Goal: Information Seeking & Learning: Learn about a topic

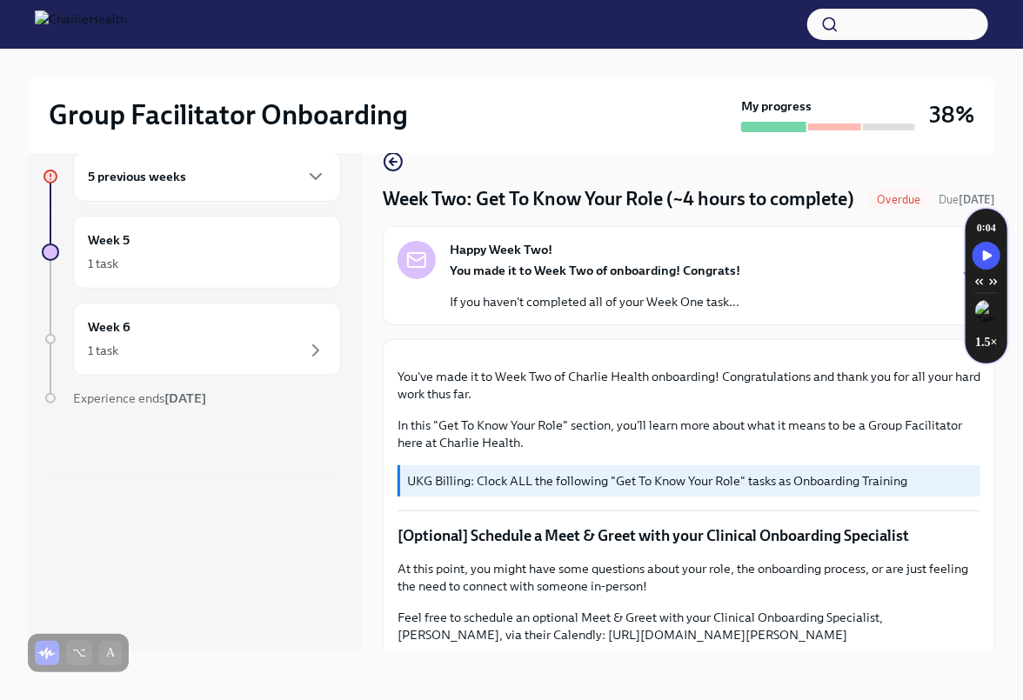
scroll to position [1014, 0]
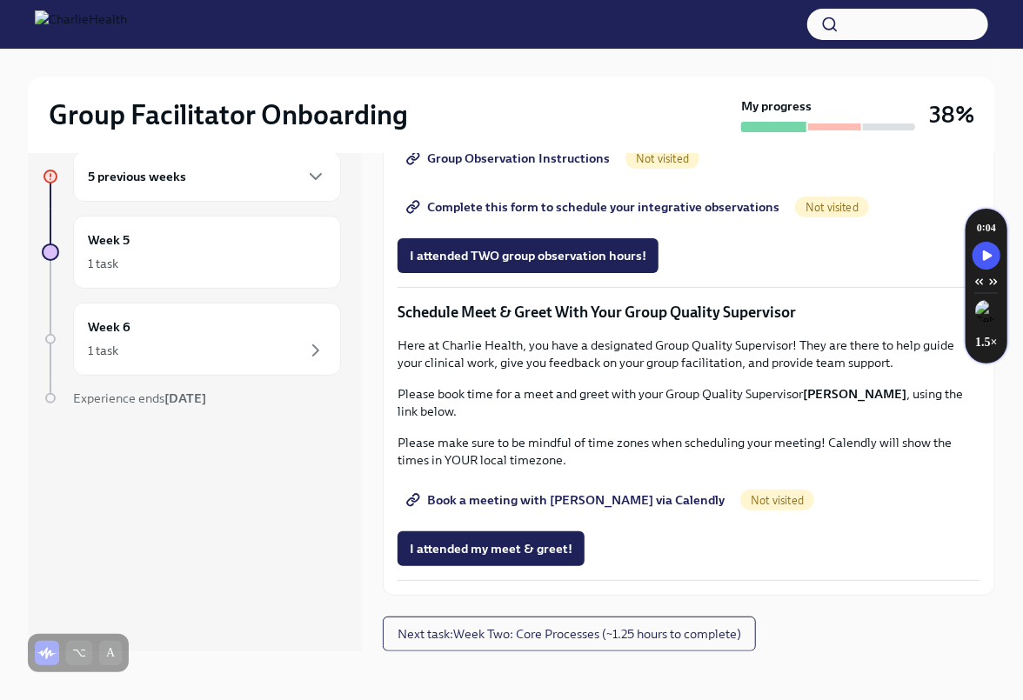
scroll to position [1135, 0]
click at [314, 184] on icon "button" at bounding box center [315, 176] width 21 height 21
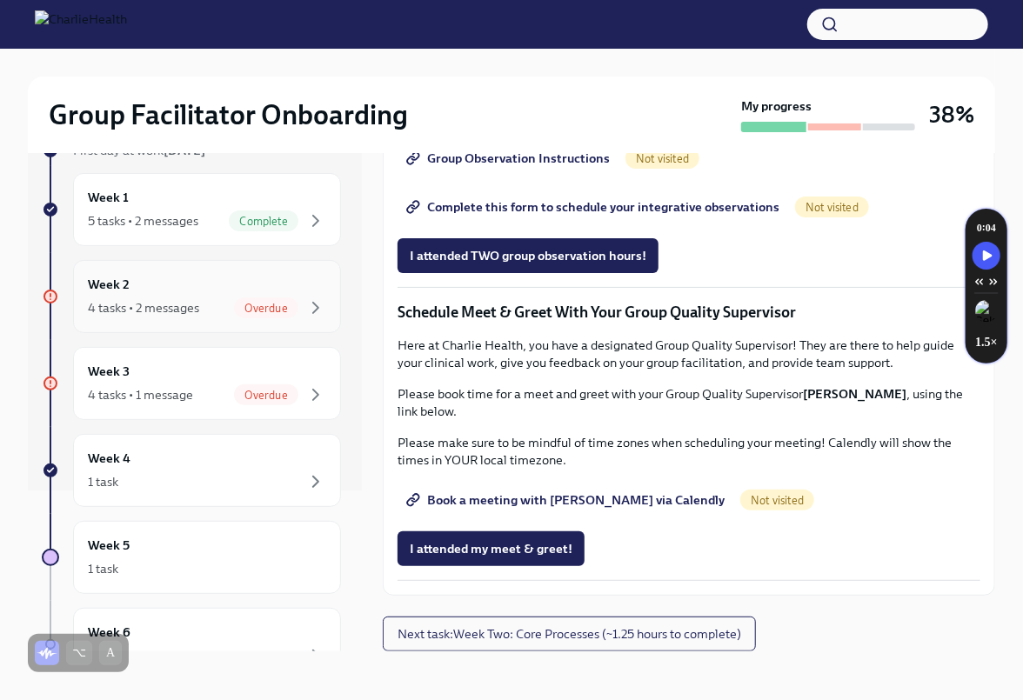
scroll to position [151, 0]
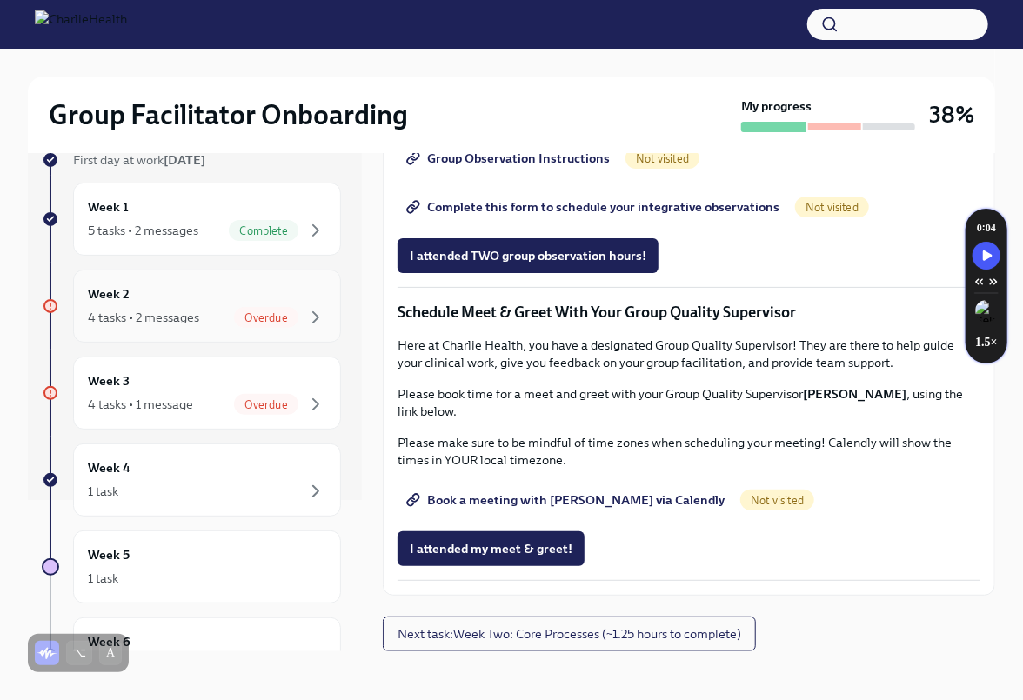
click at [282, 318] on span "Overdue" at bounding box center [266, 317] width 64 height 13
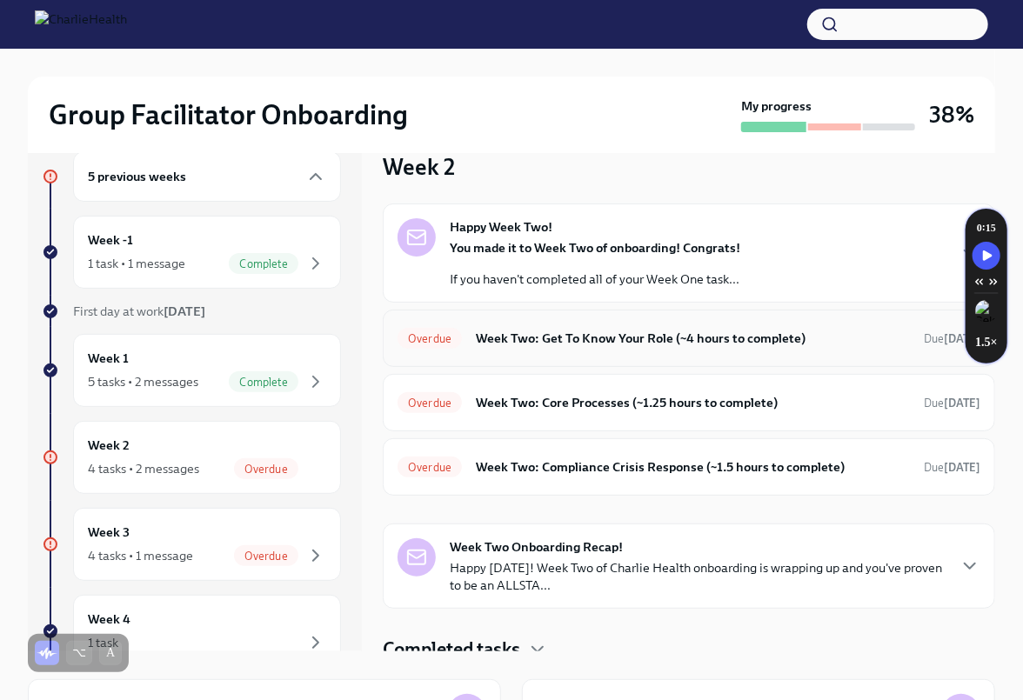
click at [643, 338] on h6 "Week Two: Get To Know Your Role (~4 hours to complete)" at bounding box center [693, 338] width 434 height 19
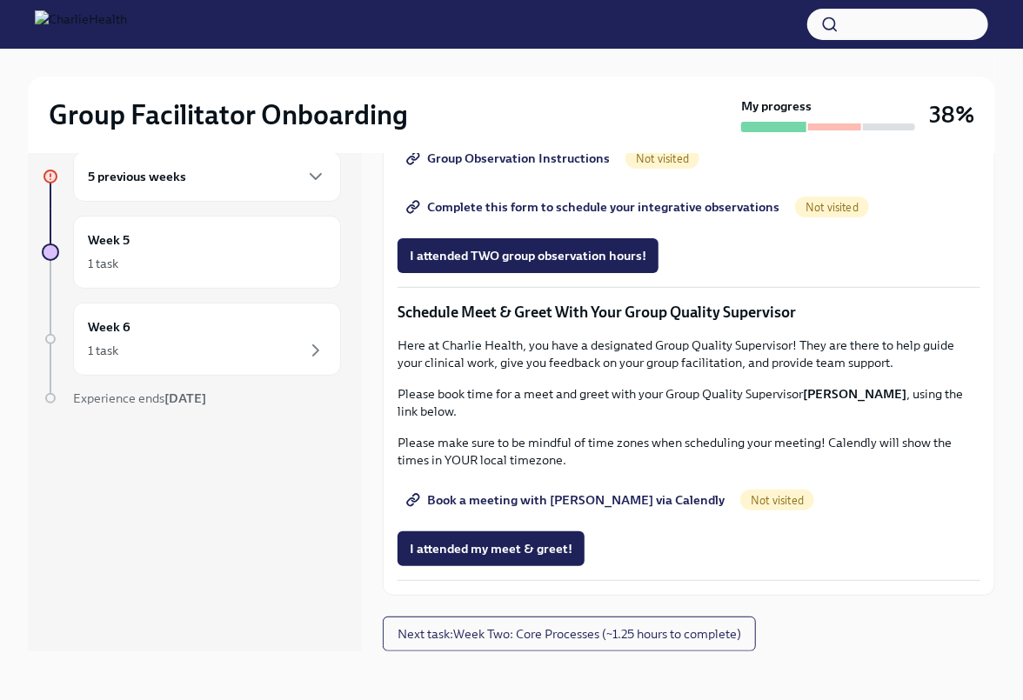
scroll to position [1235, 0]
click at [550, 167] on span "Group Observation Instructions" at bounding box center [510, 158] width 200 height 17
click at [537, 216] on span "Complete this form to schedule your integrative observations" at bounding box center [595, 206] width 370 height 17
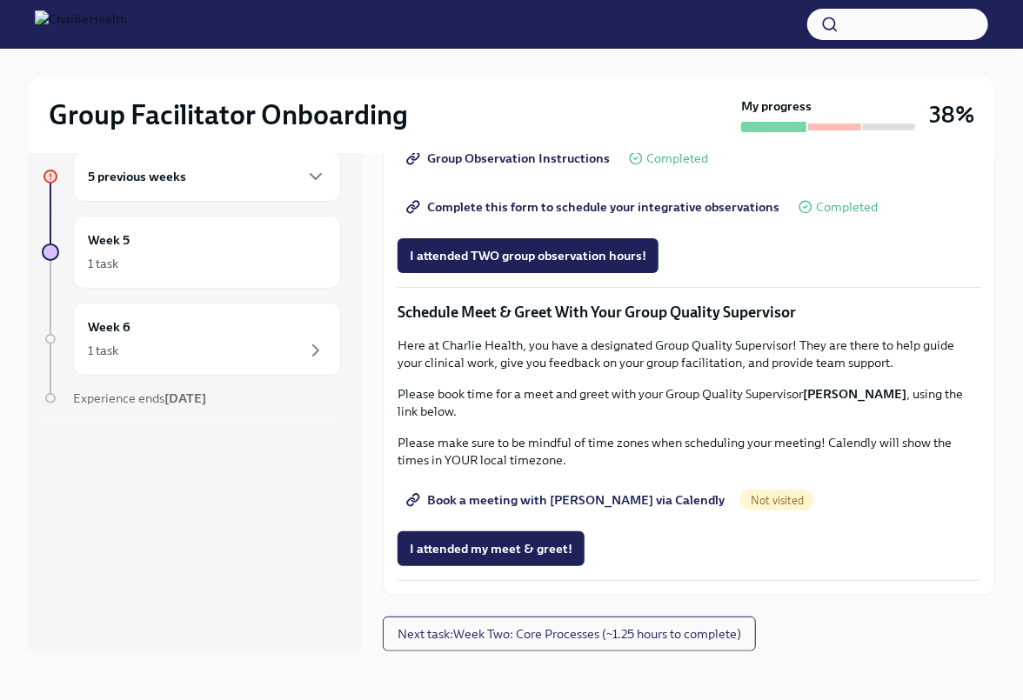
click at [565, 216] on span "Complete this form to schedule your integrative observations" at bounding box center [595, 206] width 370 height 17
click at [673, 165] on span "Completed" at bounding box center [677, 158] width 62 height 13
click at [740, 503] on span "Not visited" at bounding box center [777, 500] width 74 height 13
click at [623, 502] on span "Book a meeting with [PERSON_NAME] via Calendly" at bounding box center [567, 500] width 315 height 17
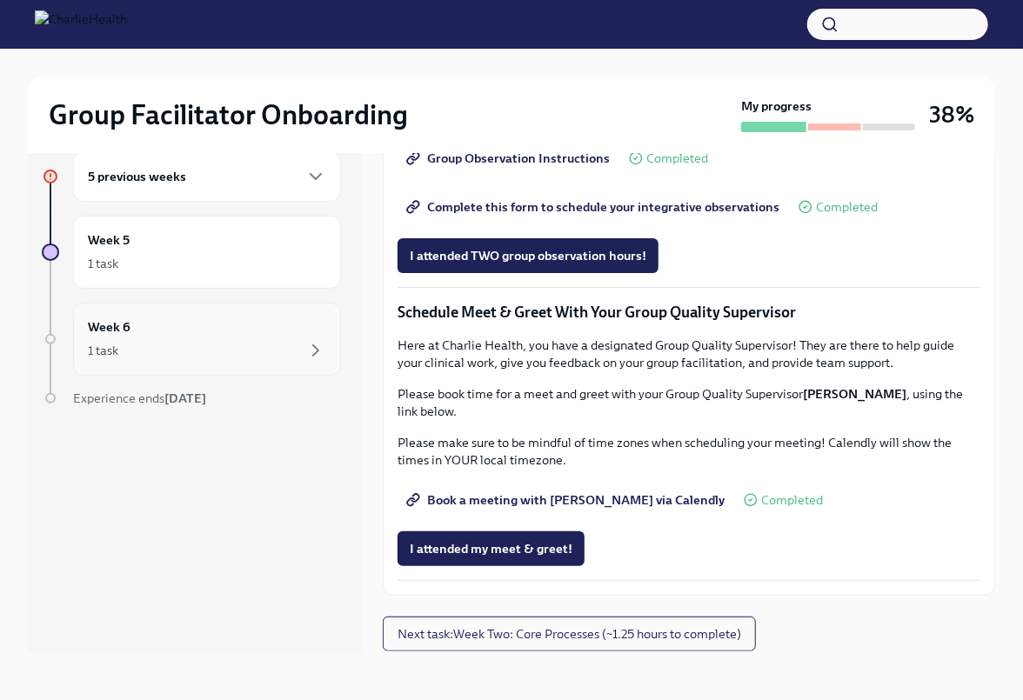
click at [200, 345] on div "1 task" at bounding box center [207, 350] width 238 height 21
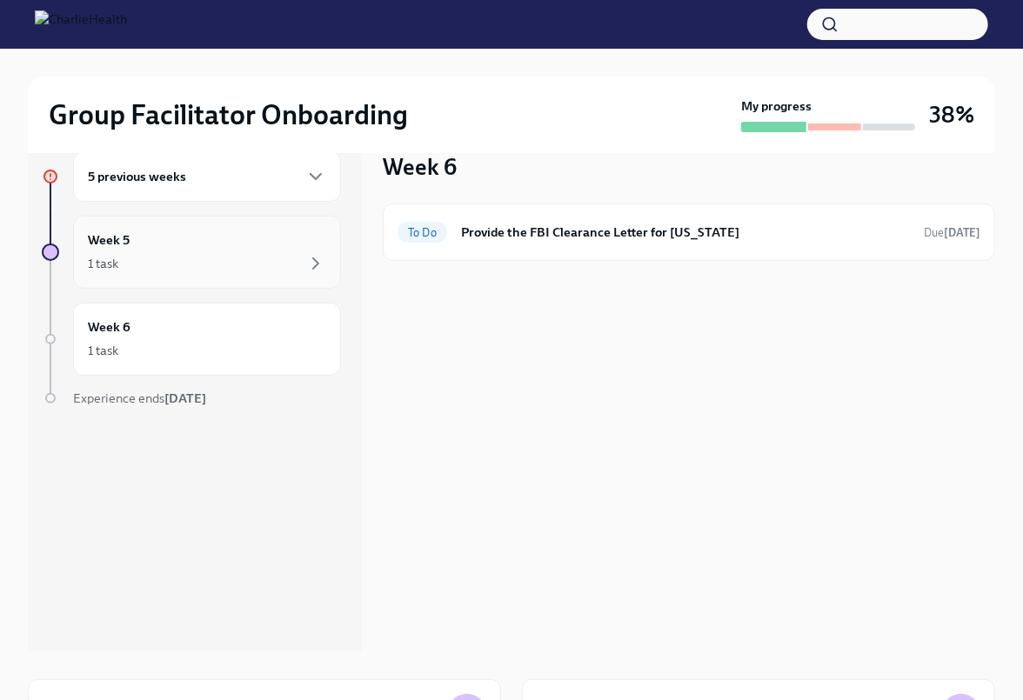
click at [301, 251] on div "Week 5 1 task" at bounding box center [207, 252] width 238 height 43
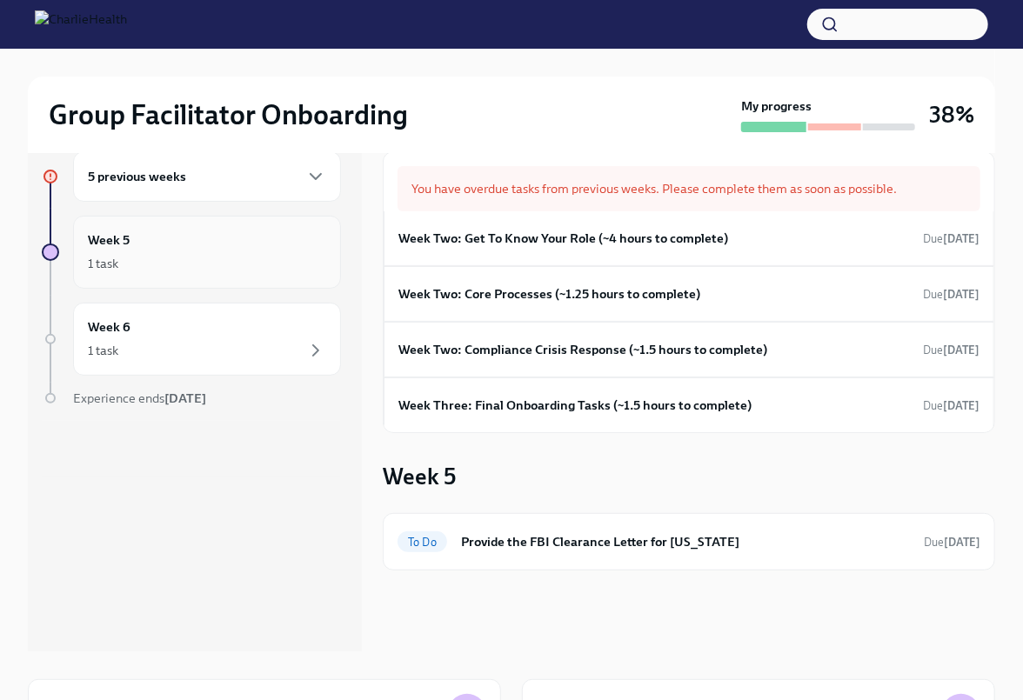
click at [237, 259] on div "1 task" at bounding box center [207, 263] width 238 height 21
click at [287, 171] on div "5 previous weeks" at bounding box center [207, 176] width 238 height 21
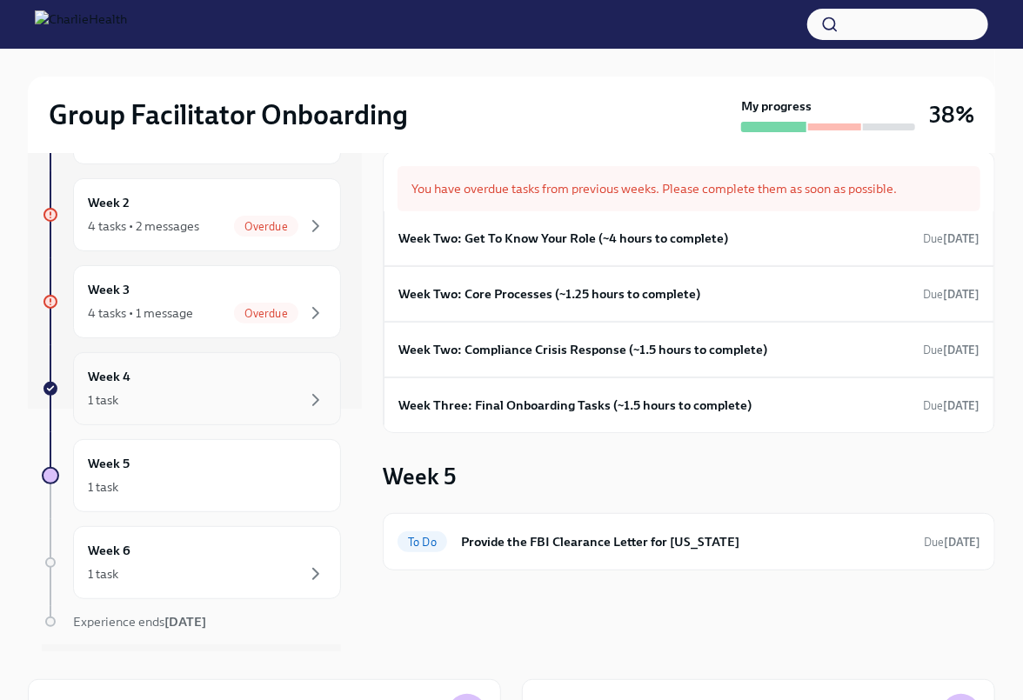
scroll to position [241, 0]
click at [252, 317] on span "Overdue" at bounding box center [266, 315] width 64 height 13
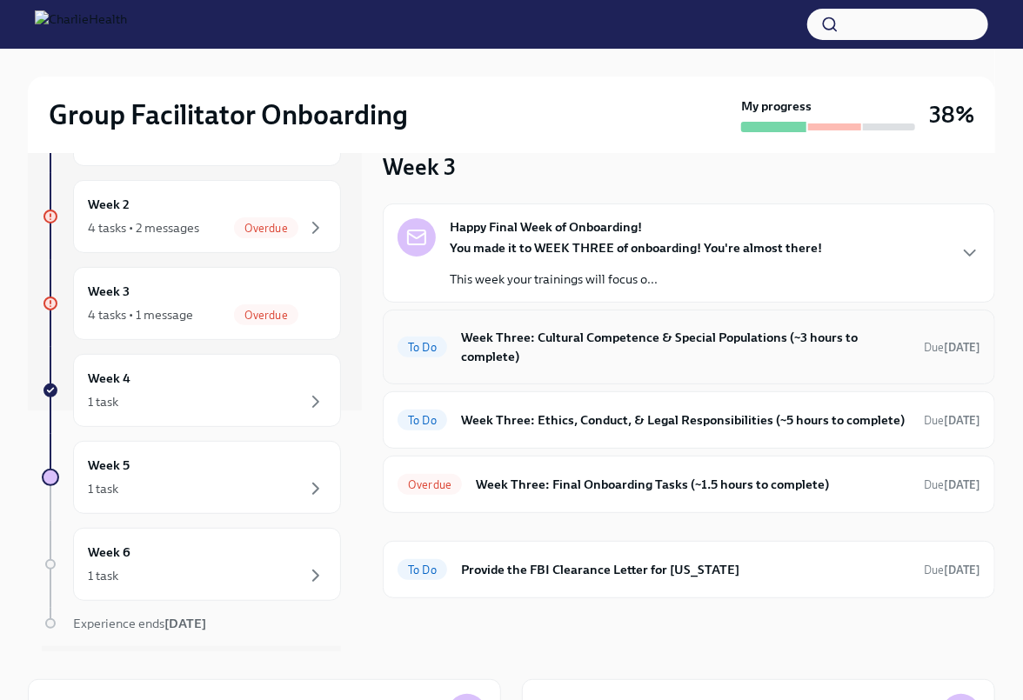
click at [501, 338] on h6 "Week Three: Cultural Competence & Special Populations (~3 hours to complete)" at bounding box center [685, 347] width 449 height 38
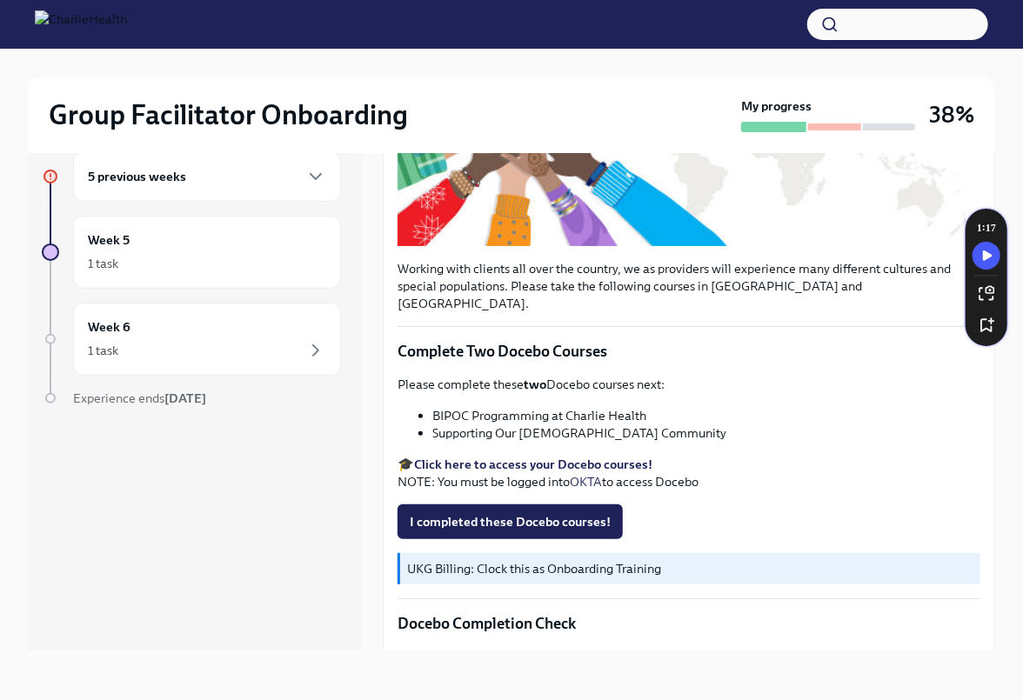
scroll to position [374, 0]
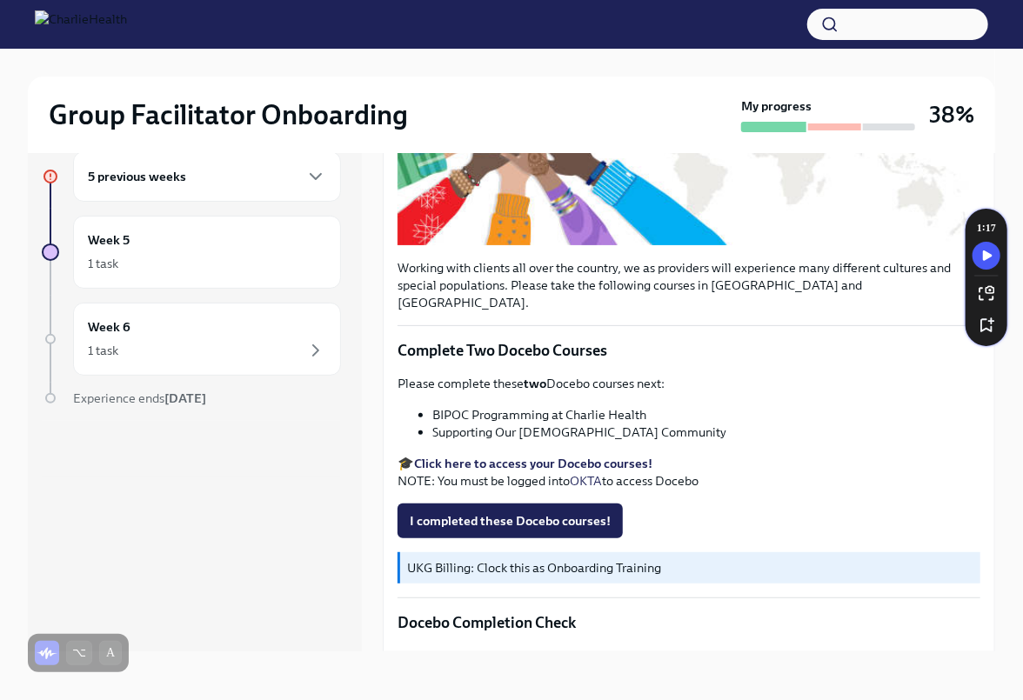
click at [504, 406] on li "BIPOC Programming at Charlie Health" at bounding box center [706, 414] width 548 height 17
copy ul "BIPOC Programming at Charlie Health"
click at [465, 424] on li "Supporting Our [DEMOGRAPHIC_DATA] Community" at bounding box center [706, 432] width 548 height 17
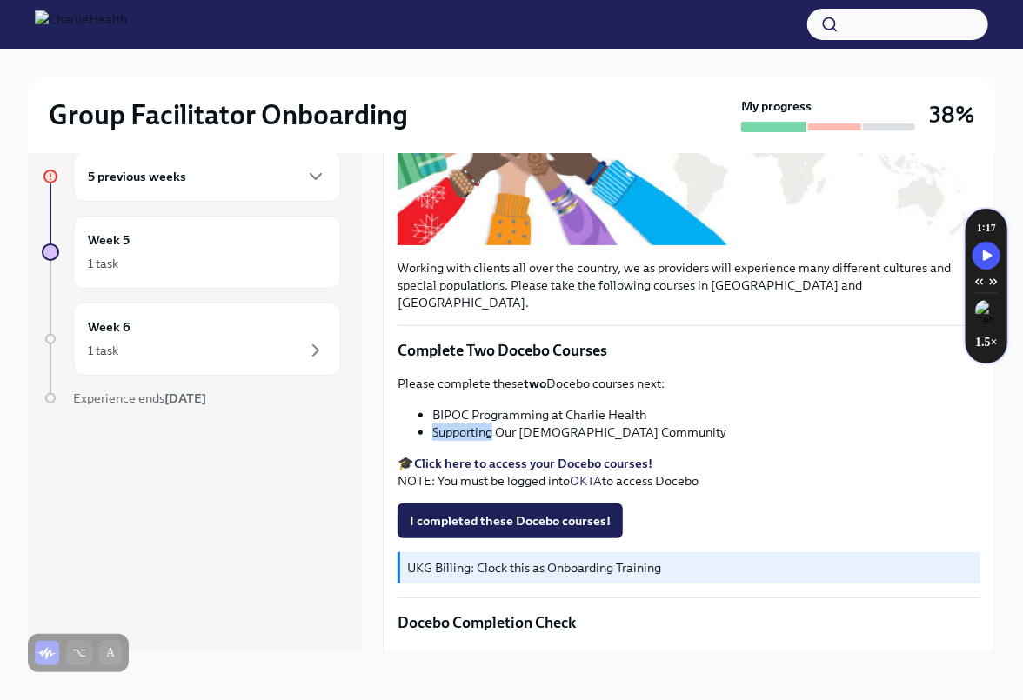
click at [465, 424] on li "Supporting Our [DEMOGRAPHIC_DATA] Community" at bounding box center [706, 432] width 548 height 17
copy div "Supporting Our [DEMOGRAPHIC_DATA] Community"
click at [430, 512] on span "I completed these Docebo courses!" at bounding box center [510, 520] width 201 height 17
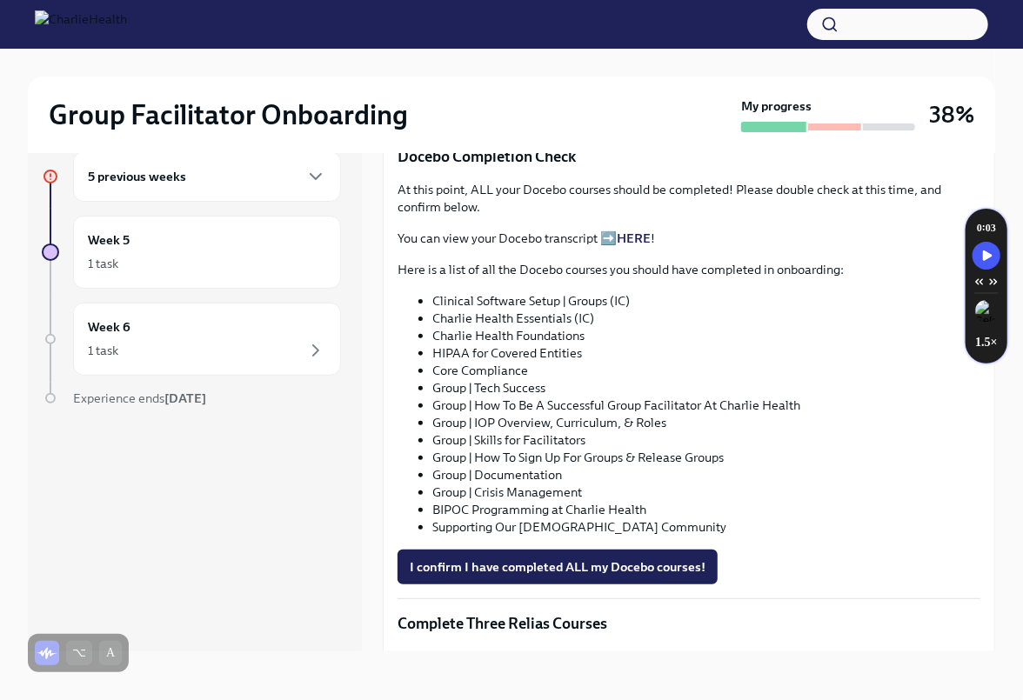
scroll to position [860, 0]
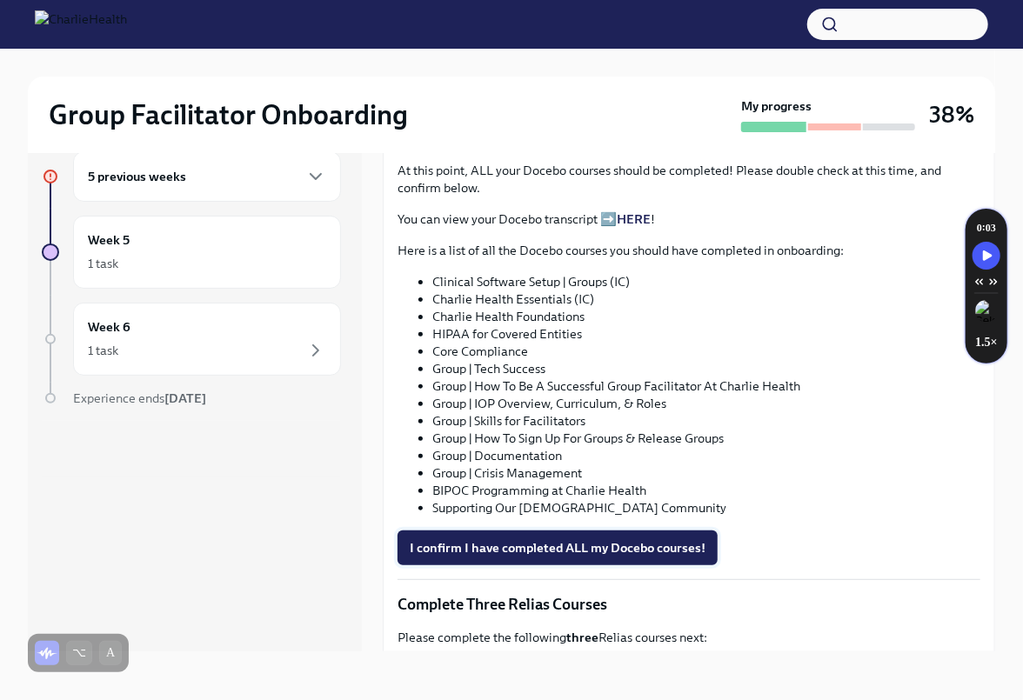
click at [451, 539] on span "I confirm I have completed ALL my Docebo courses!" at bounding box center [558, 547] width 296 height 17
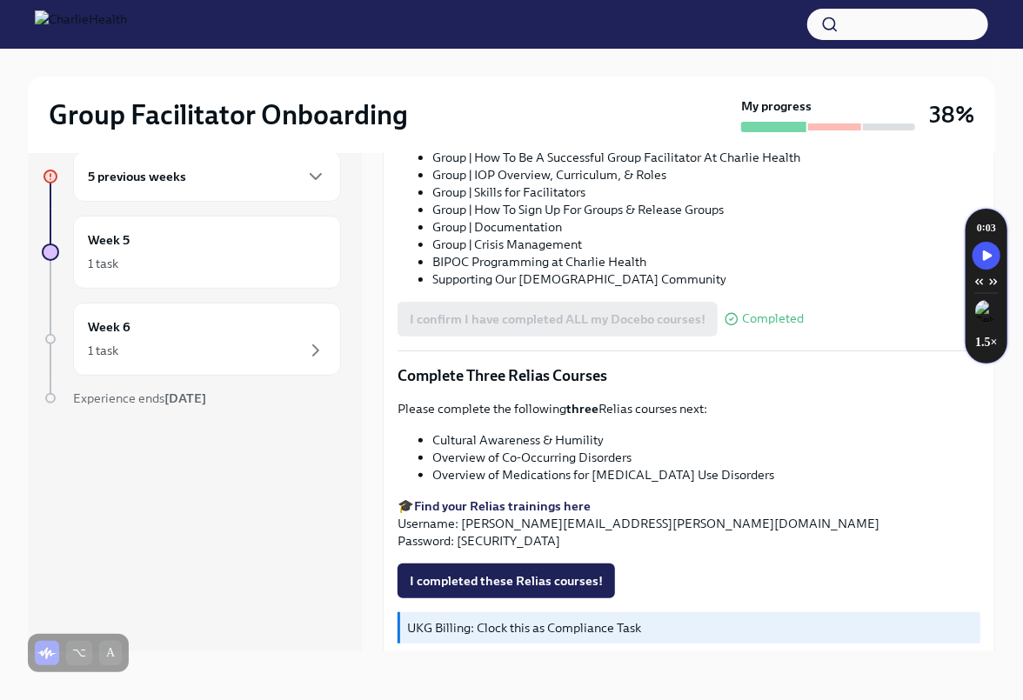
scroll to position [1089, 0]
click at [459, 572] on span "I completed these Relias courses!" at bounding box center [506, 580] width 193 height 17
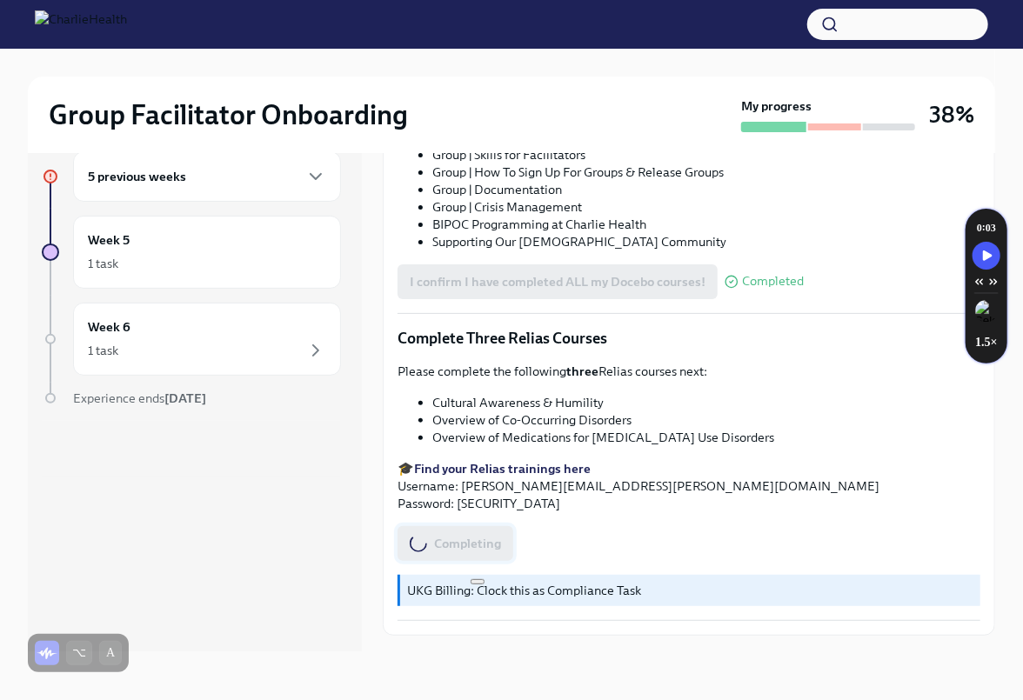
scroll to position [1147, 0]
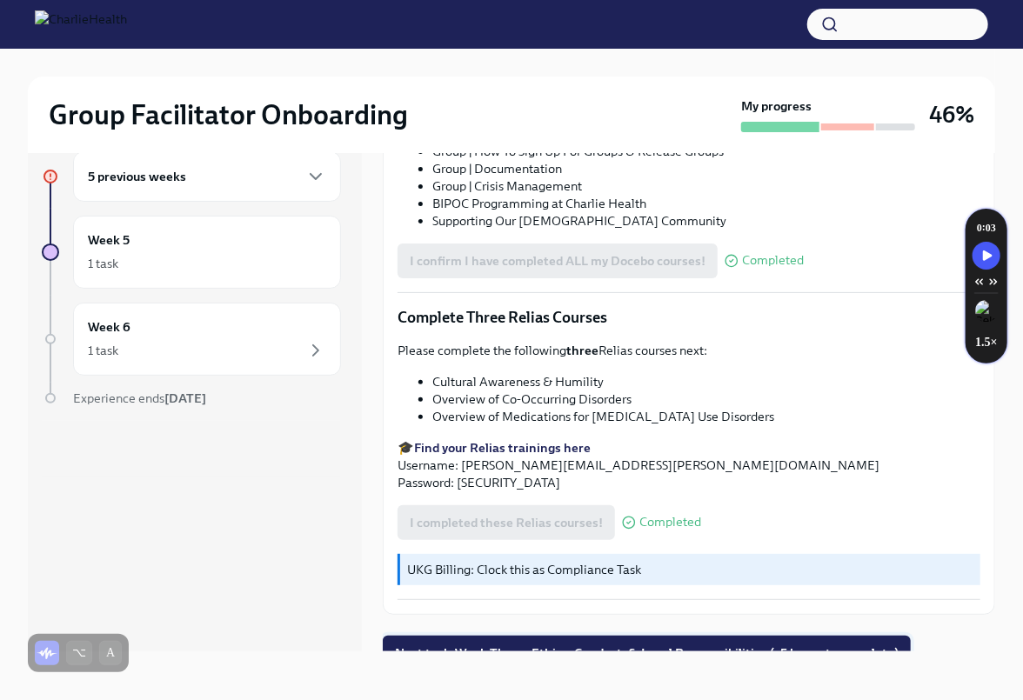
click at [459, 636] on button "Next task : Week Three: Ethics, Conduct, & Legal Responsibilities (~5 hours to …" at bounding box center [647, 653] width 528 height 35
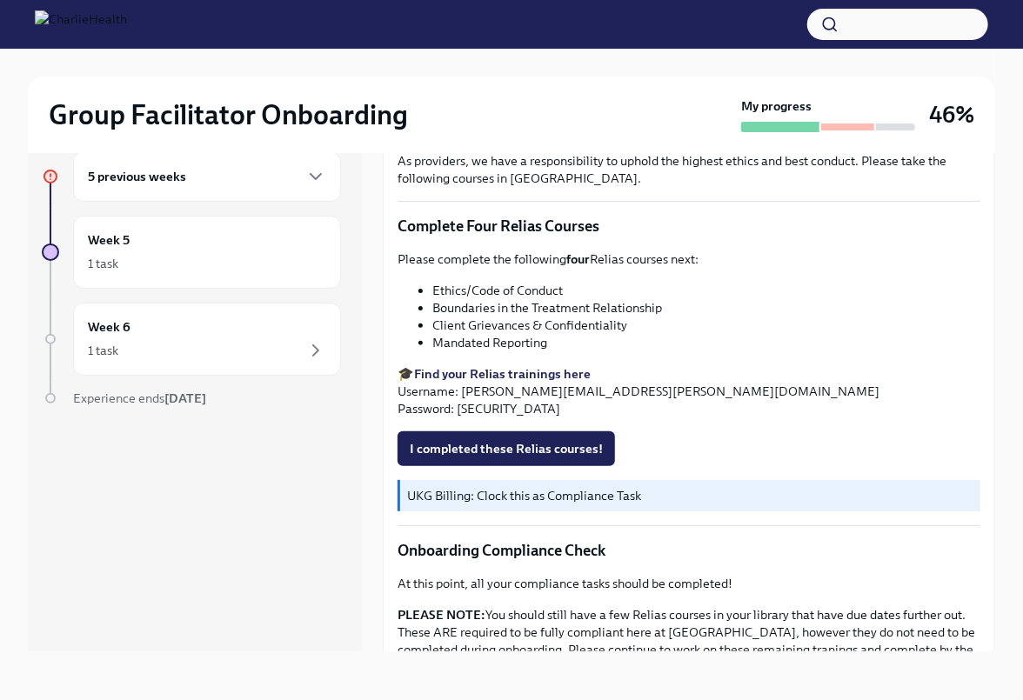
scroll to position [653, 0]
click at [505, 437] on button "I completed these Relias courses!" at bounding box center [506, 449] width 217 height 35
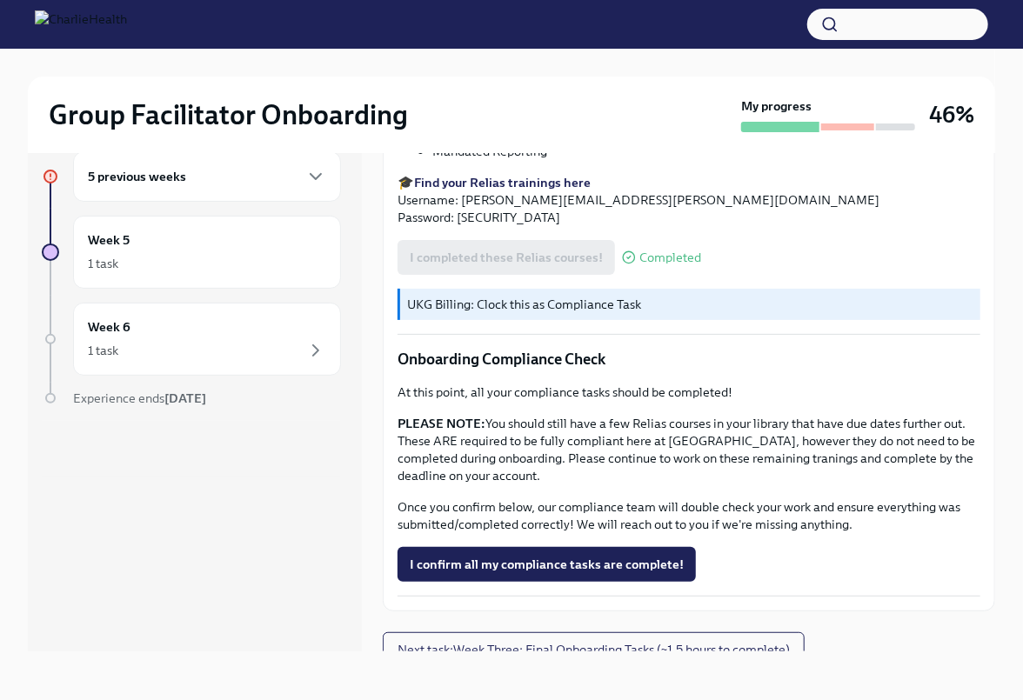
scroll to position [860, 0]
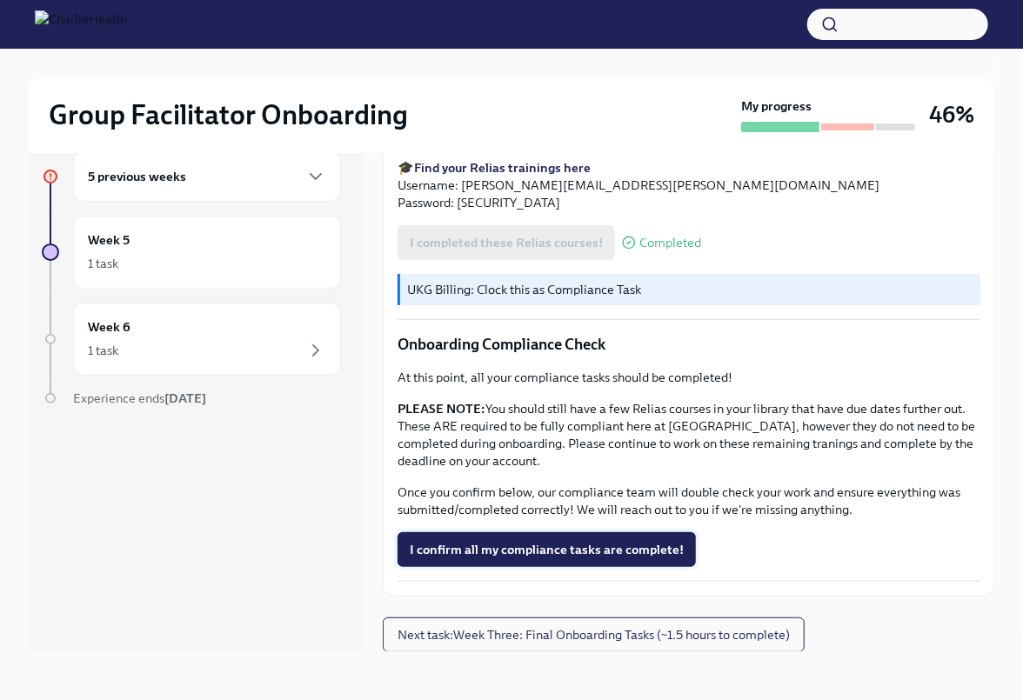
click at [568, 544] on span "I confirm all my compliance tasks are complete!" at bounding box center [547, 549] width 274 height 17
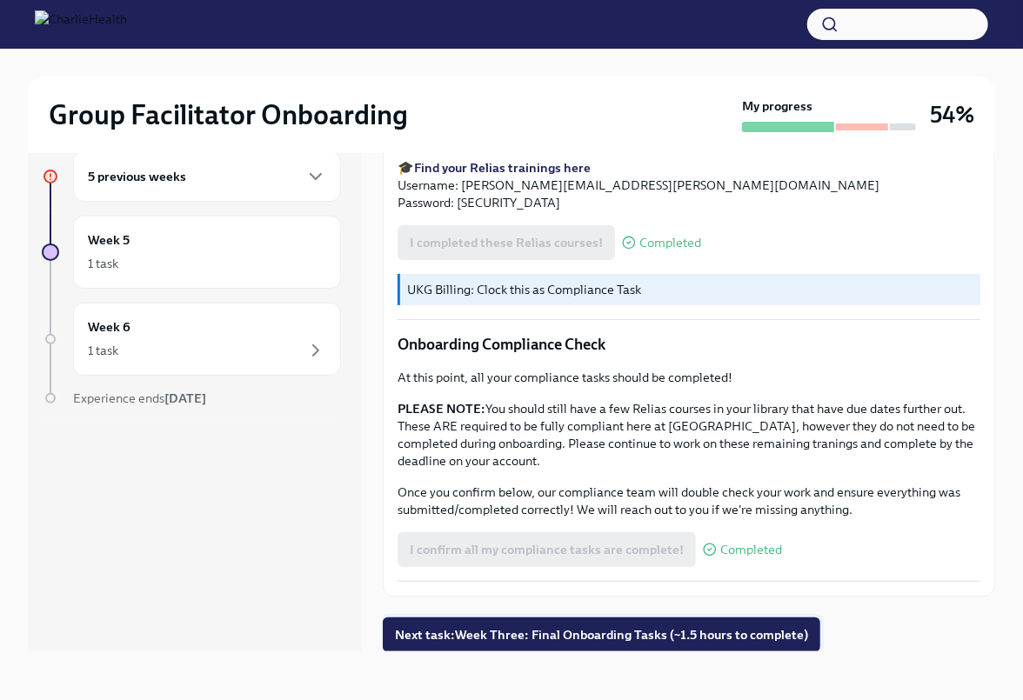
click at [583, 641] on span "Next task : Week Three: Final Onboarding Tasks (~1.5 hours to complete)" at bounding box center [601, 634] width 413 height 17
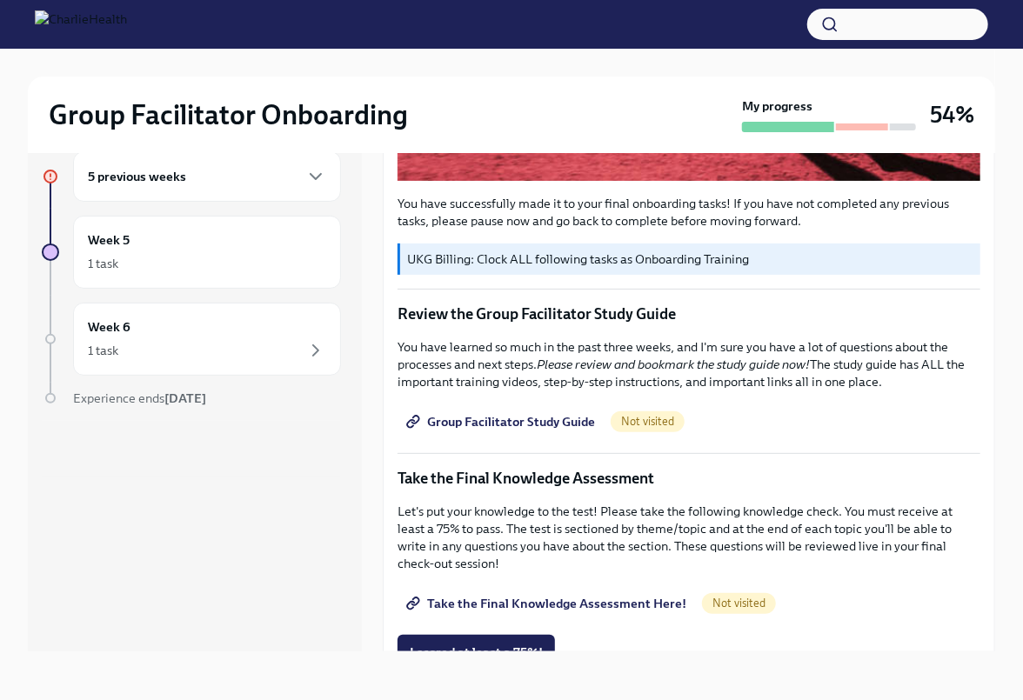
scroll to position [589, 0]
click at [650, 429] on div "Not visited" at bounding box center [648, 421] width 74 height 21
click at [580, 421] on span "Group Facilitator Study Guide" at bounding box center [502, 420] width 185 height 17
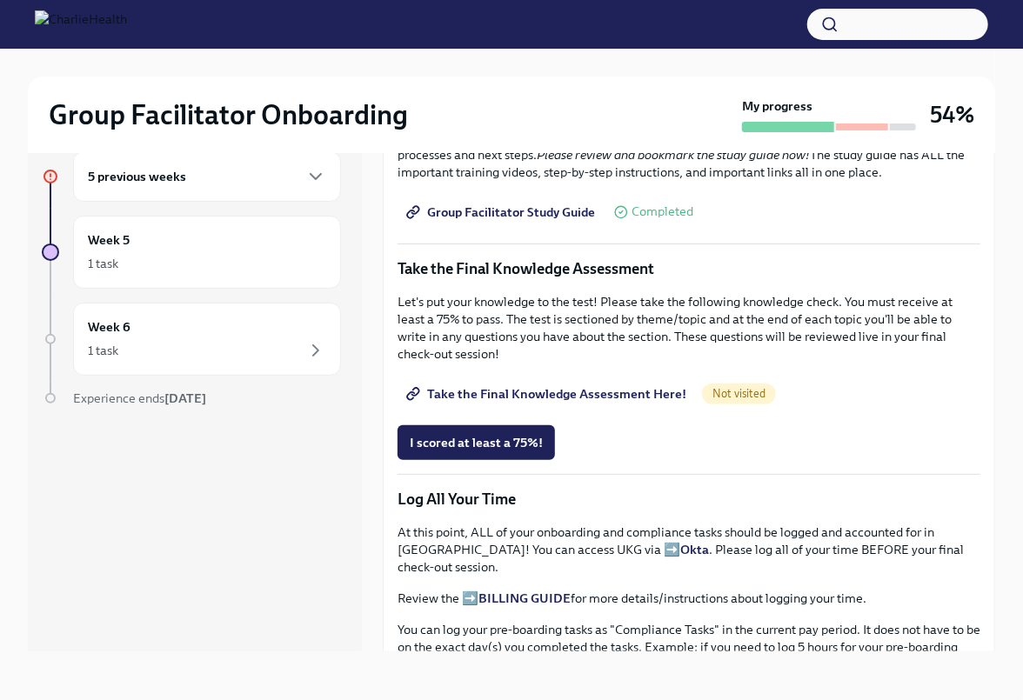
scroll to position [815, 0]
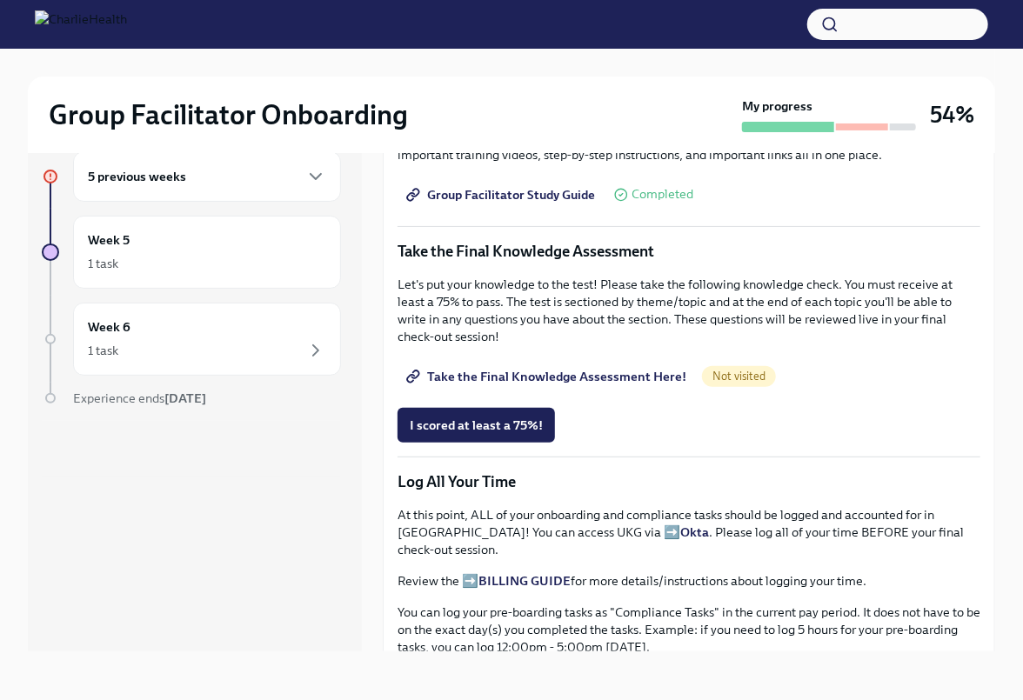
click at [530, 376] on span "Take the Final Knowledge Assessment Here!" at bounding box center [548, 376] width 277 height 17
